Goal: Transaction & Acquisition: Download file/media

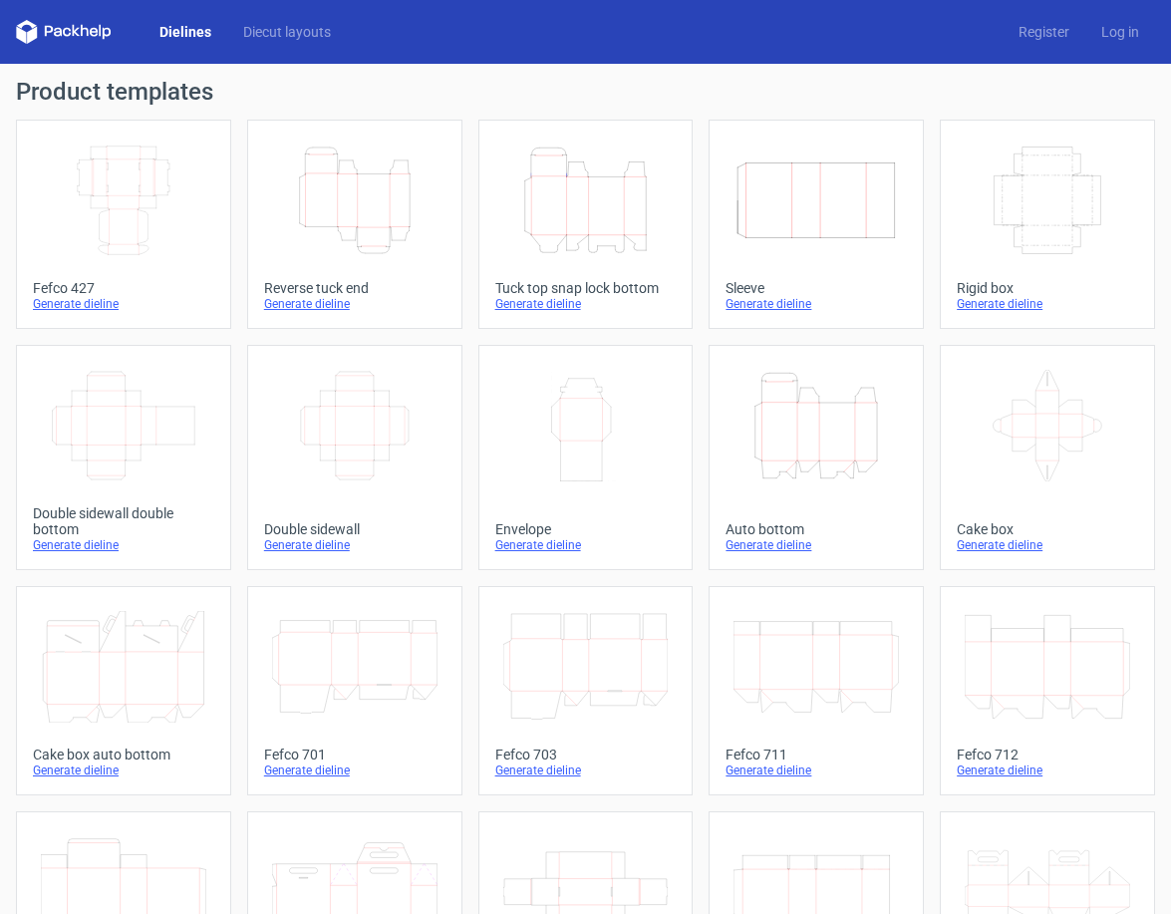
click at [568, 204] on icon "Height Depth Width" at bounding box center [585, 200] width 165 height 112
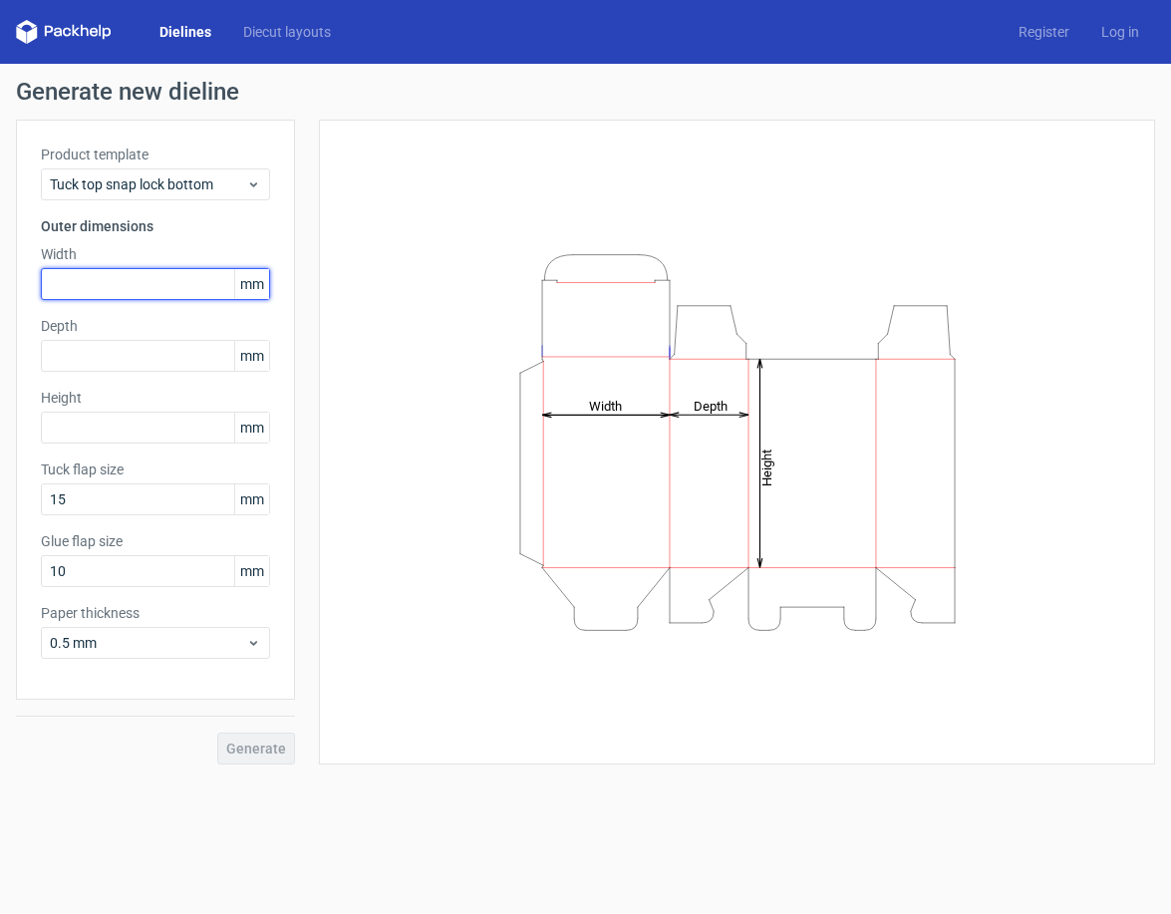
click at [110, 277] on input "text" at bounding box center [155, 284] width 229 height 32
type input "60"
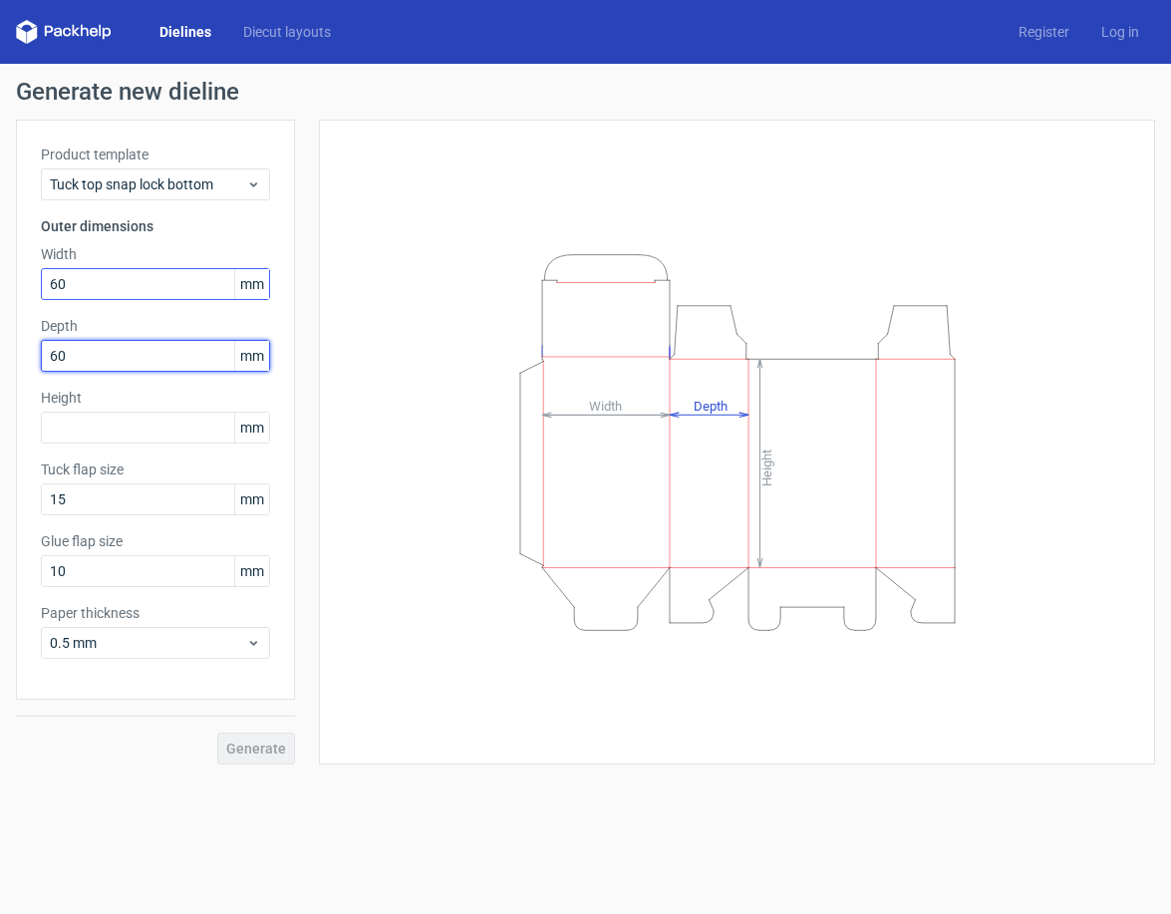
type input "60"
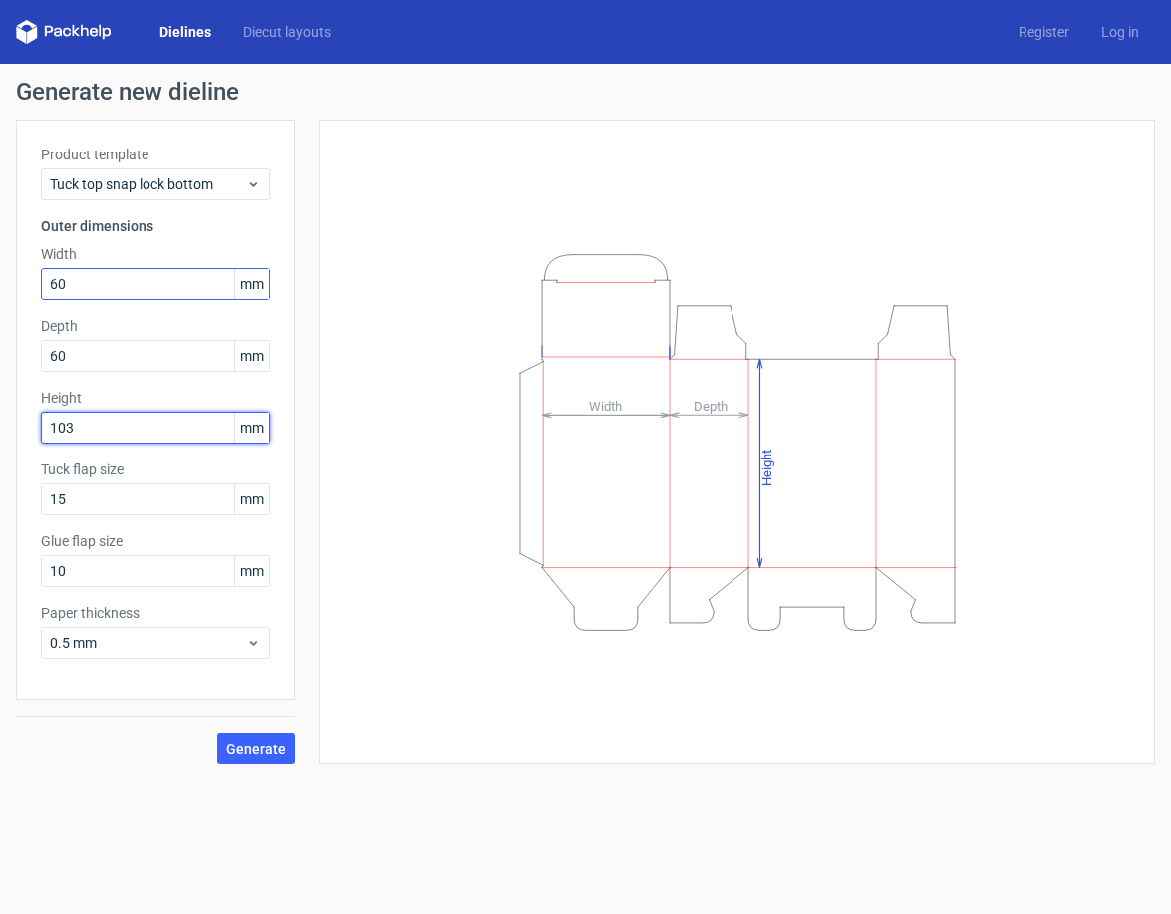
type input "103"
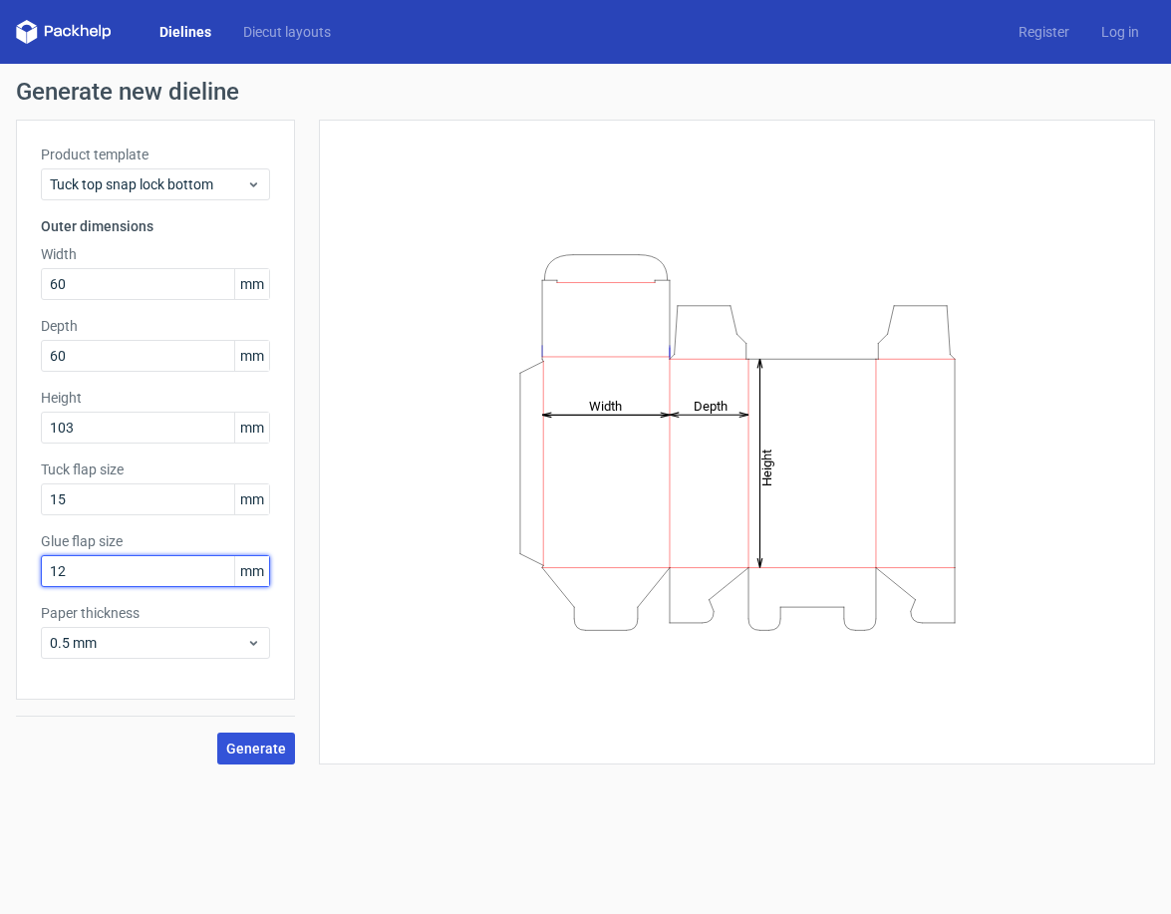
type input "12"
click at [263, 759] on button "Generate" at bounding box center [256, 748] width 78 height 32
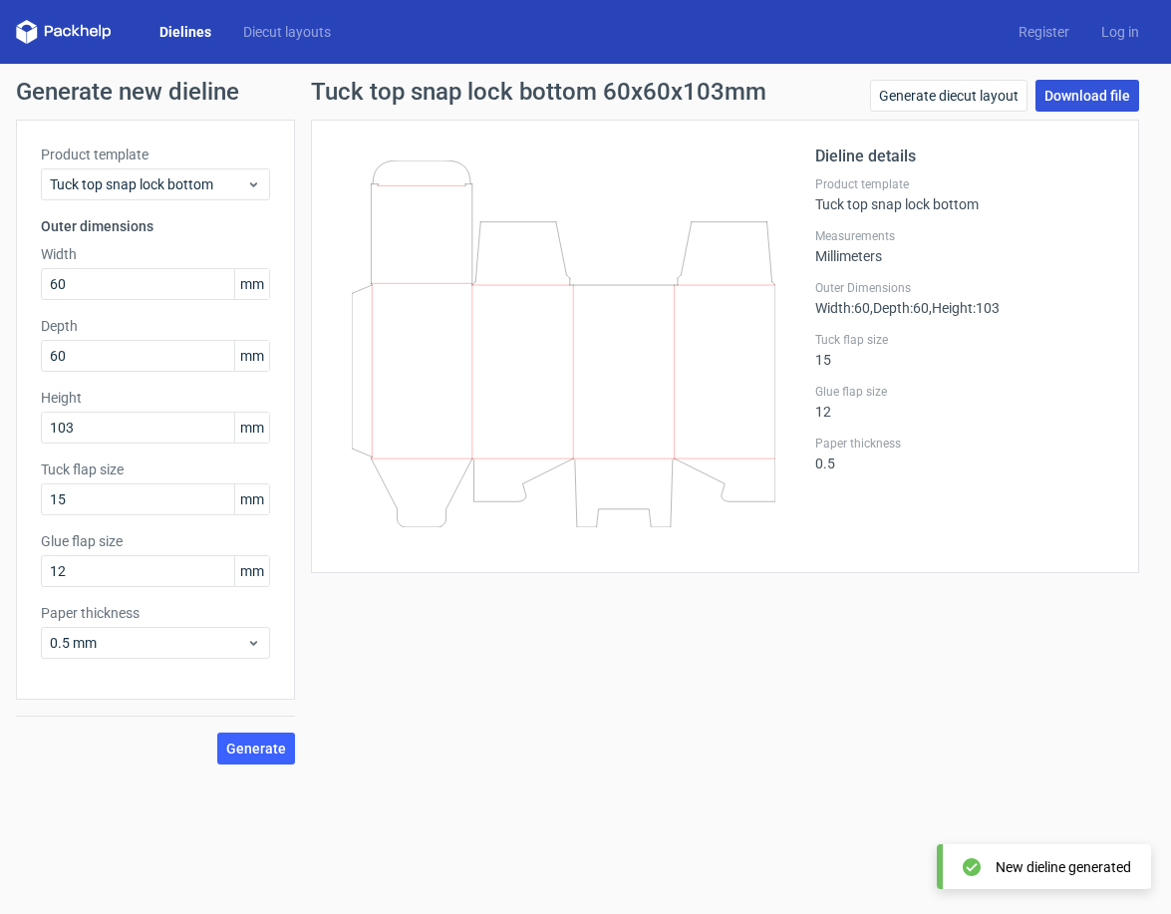
click at [1060, 95] on link "Download file" at bounding box center [1087, 96] width 104 height 32
